Goal: Task Accomplishment & Management: Use online tool/utility

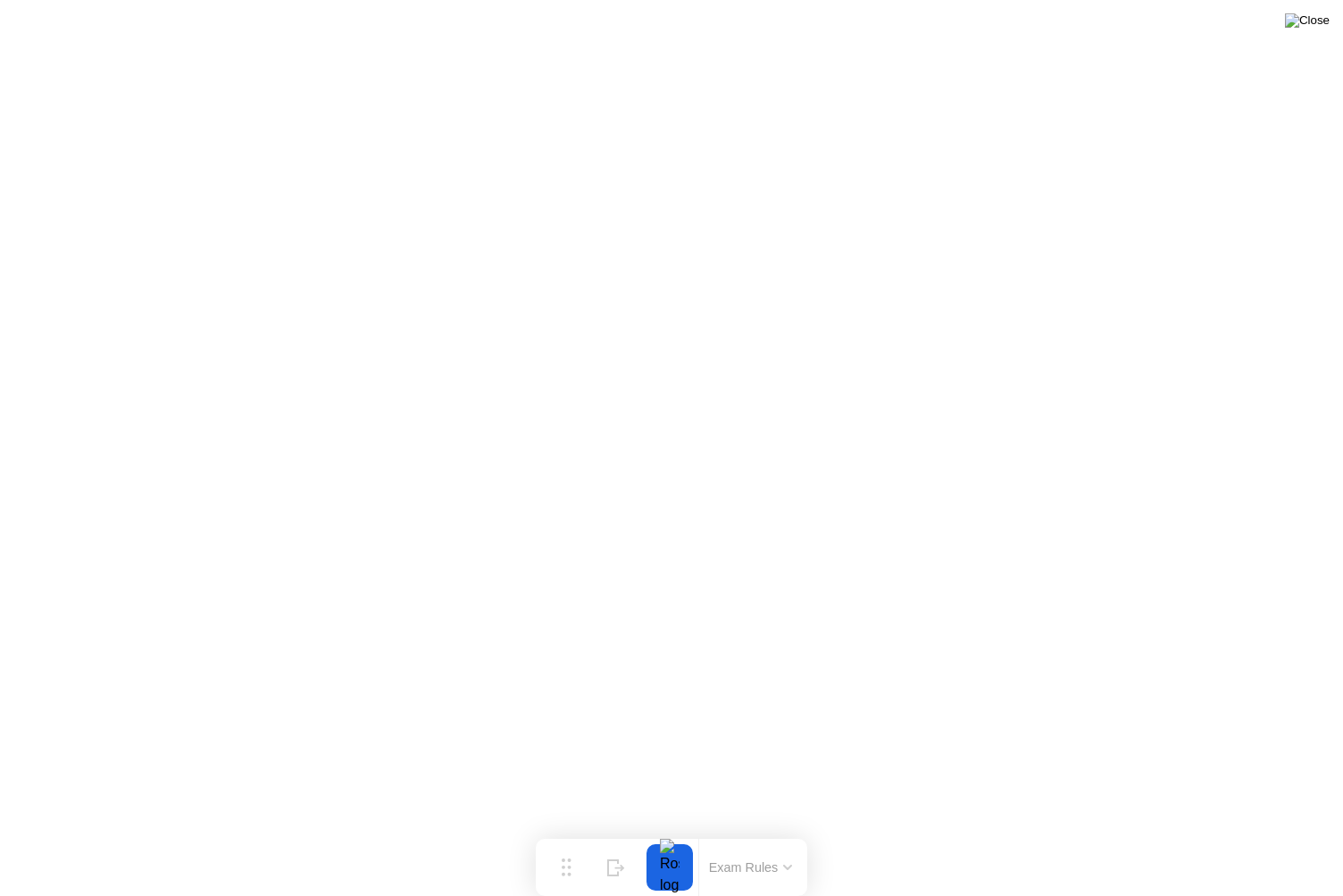
click at [1312, 28] on img at bounding box center [1308, 20] width 45 height 14
click at [1319, 18] on img at bounding box center [1308, 20] width 45 height 14
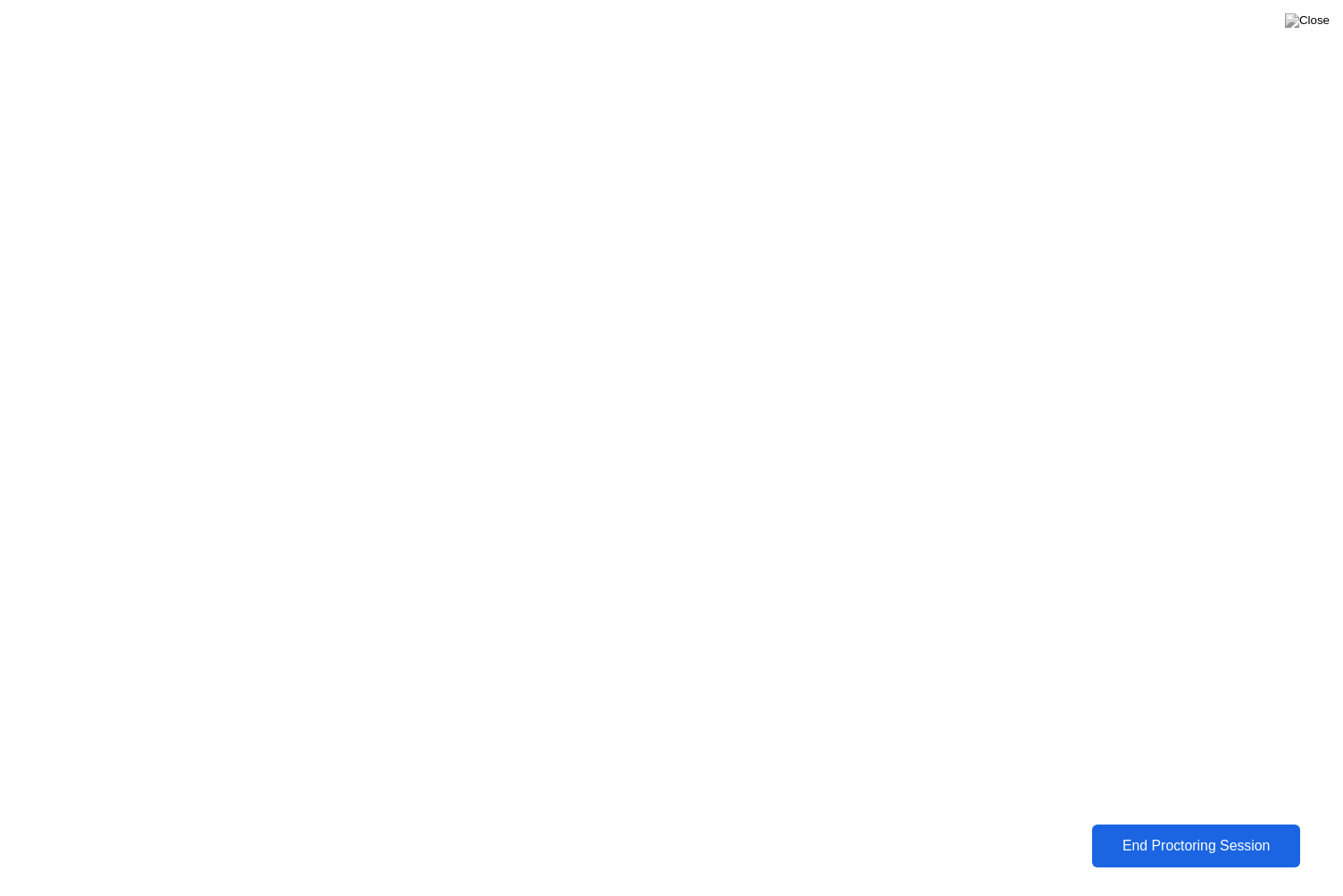
click at [1214, 837] on div "End Proctoring Session" at bounding box center [1196, 845] width 197 height 16
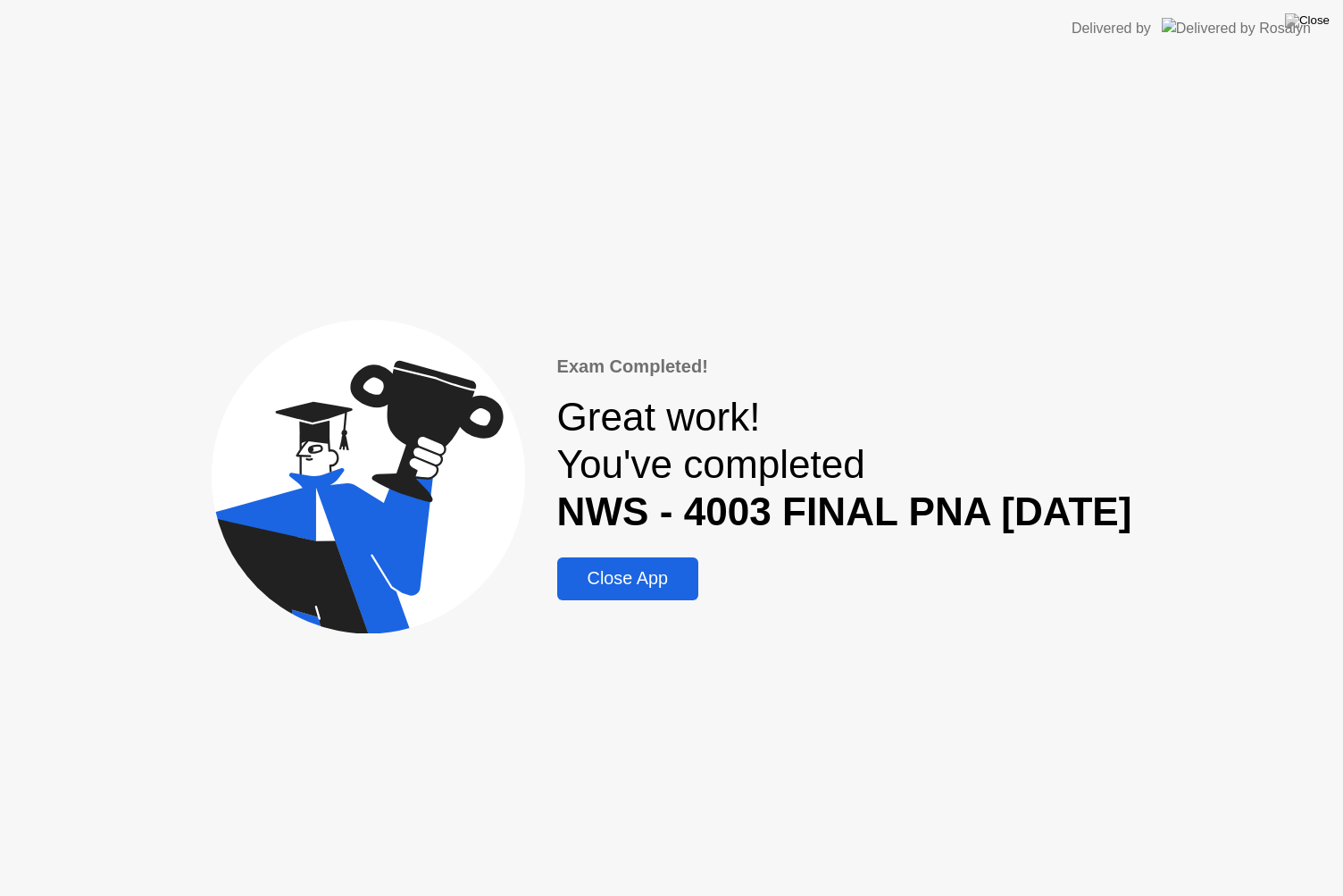
click at [691, 592] on button "Close App" at bounding box center [627, 578] width 141 height 43
